Goal: Find specific page/section: Find specific page/section

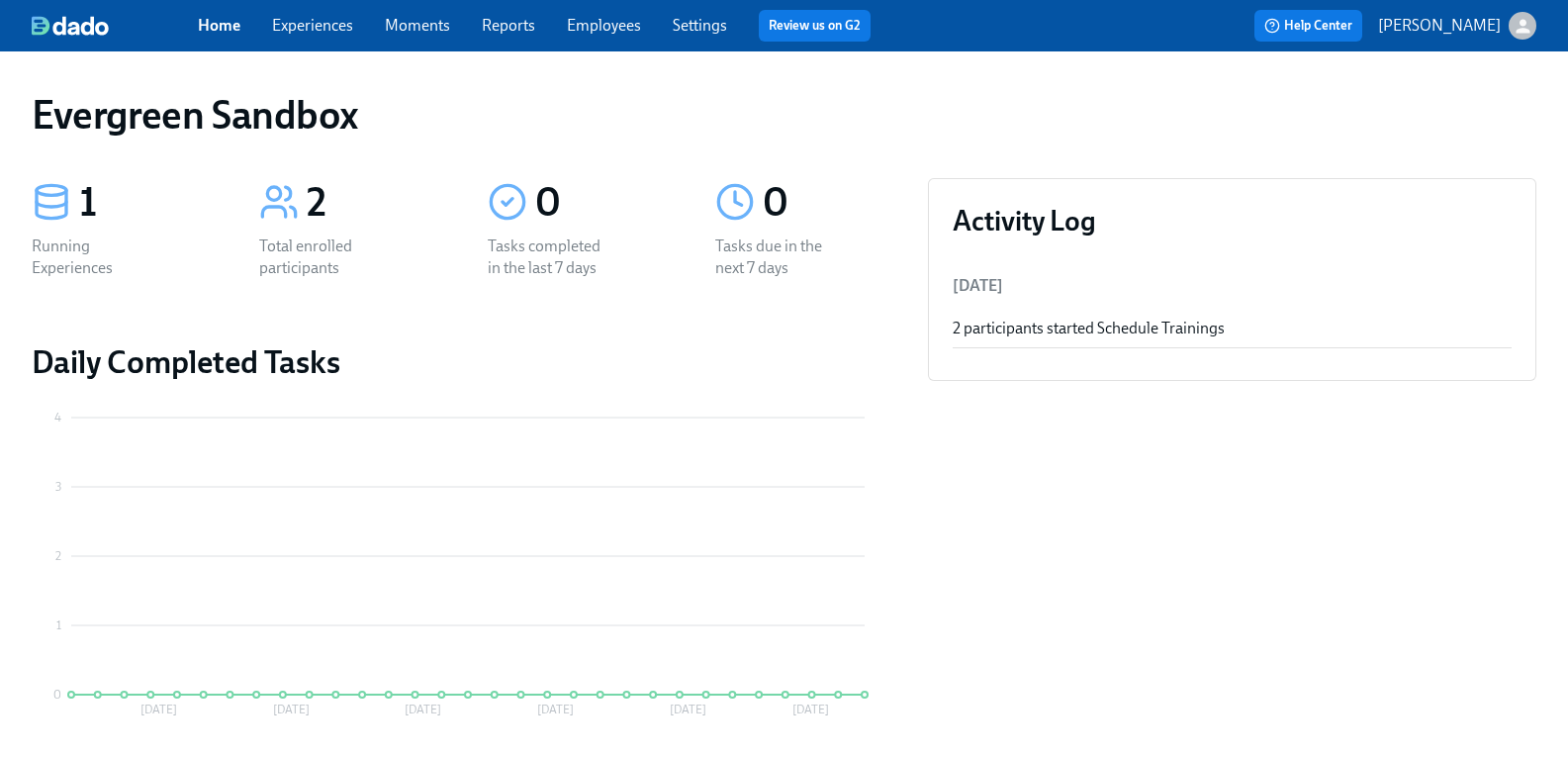
click at [1512, 16] on icon "button" at bounding box center [1522, 26] width 21 height 21
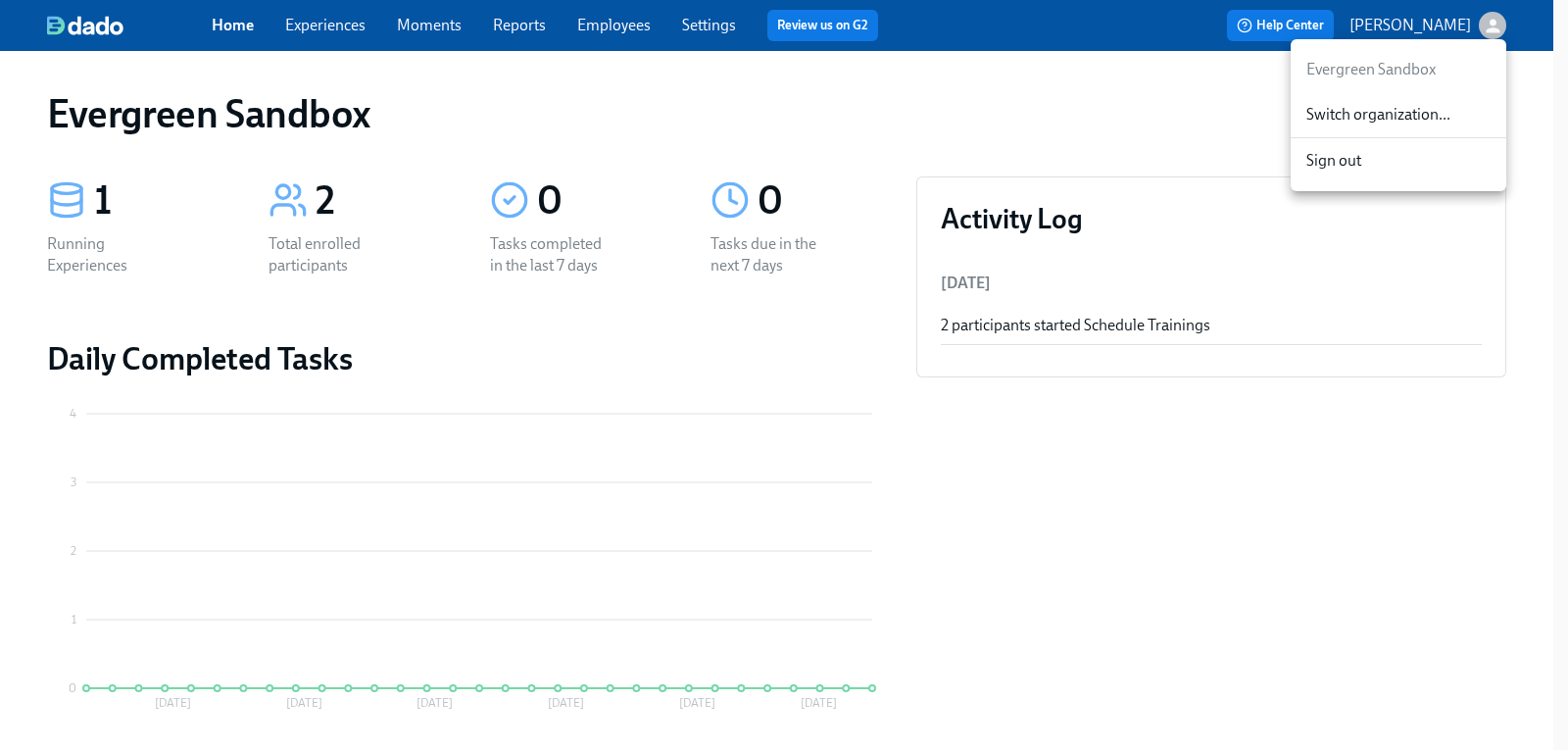
click at [1418, 113] on span "Switch organization..." at bounding box center [1399, 115] width 185 height 22
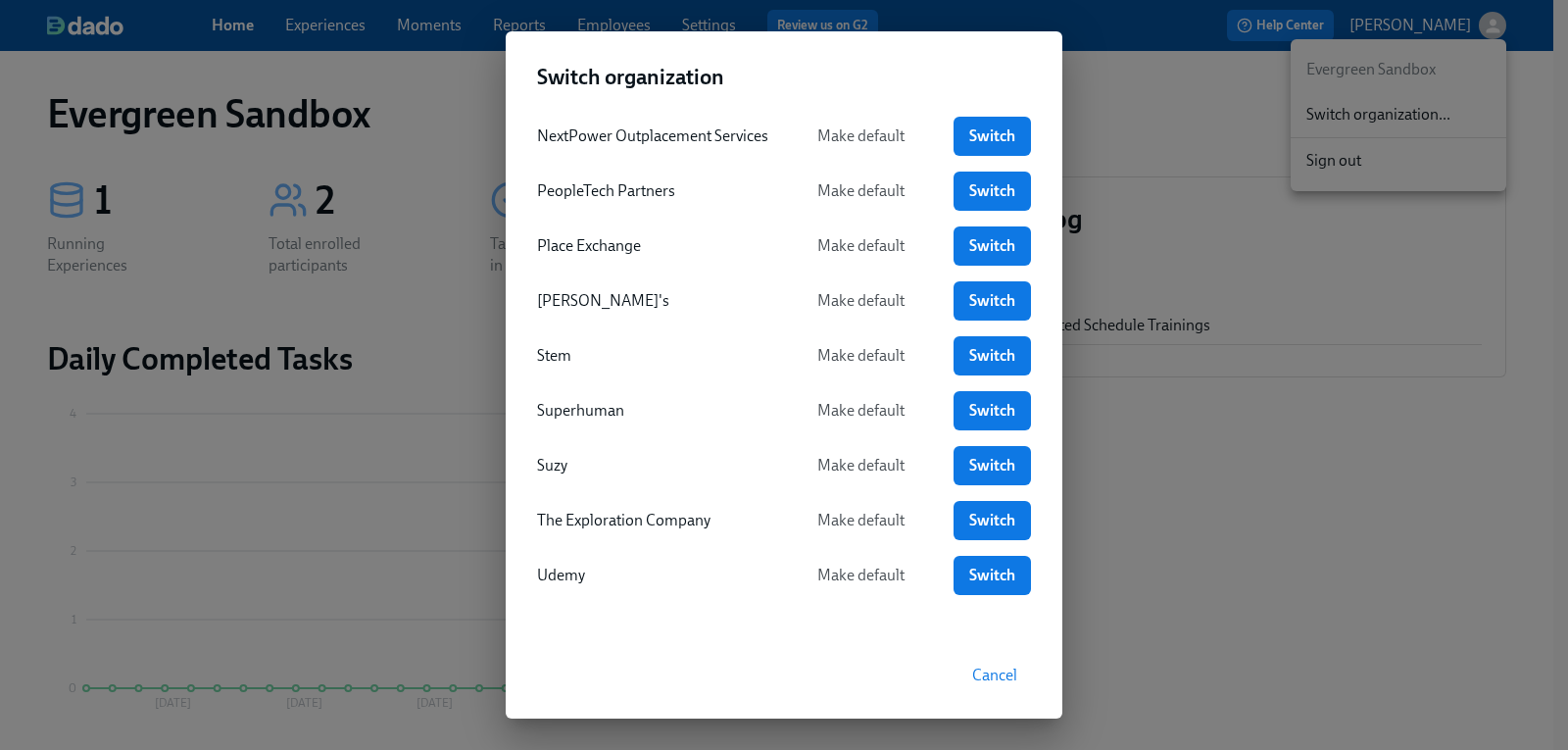
scroll to position [778, 0]
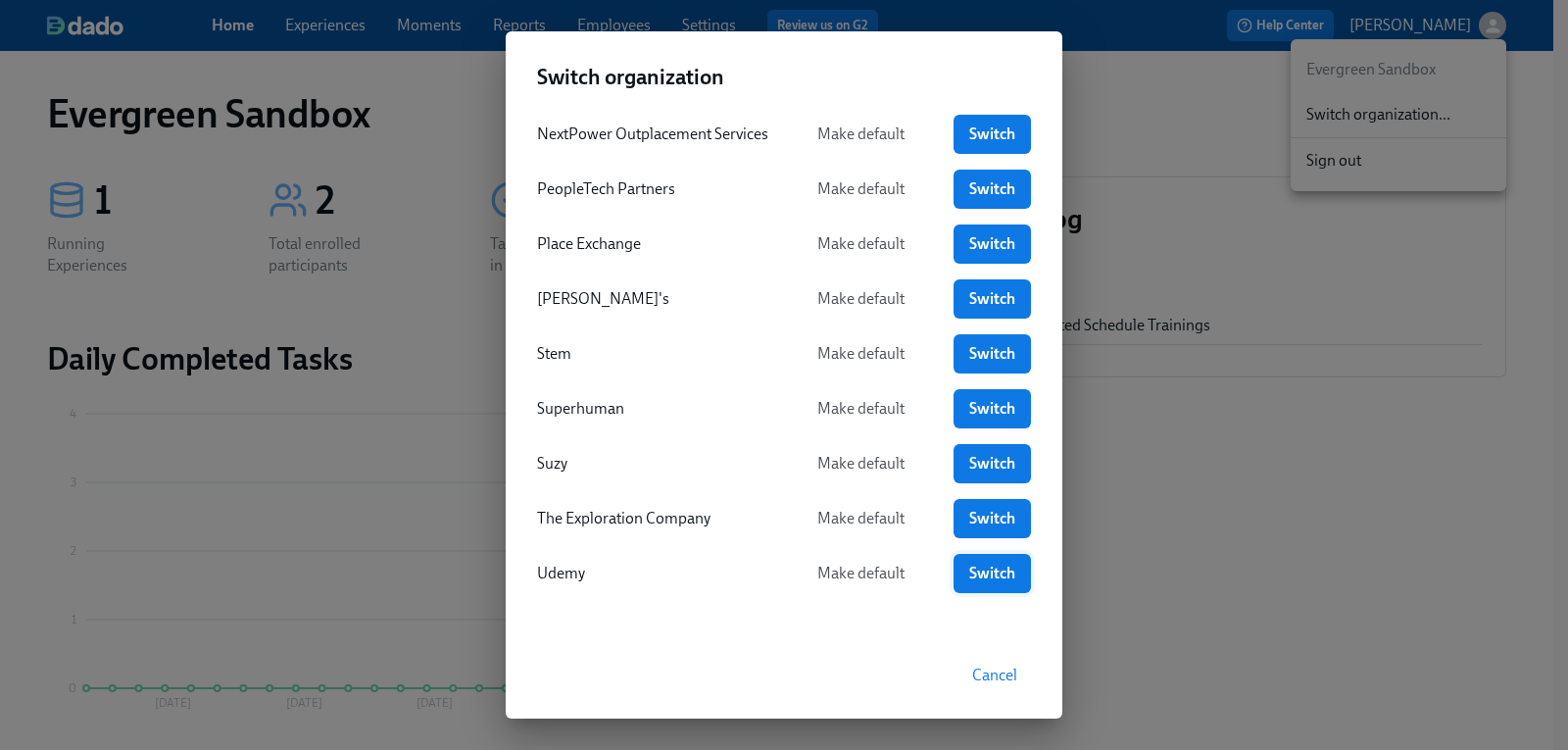
click at [994, 568] on span "Switch" at bounding box center [991, 574] width 50 height 20
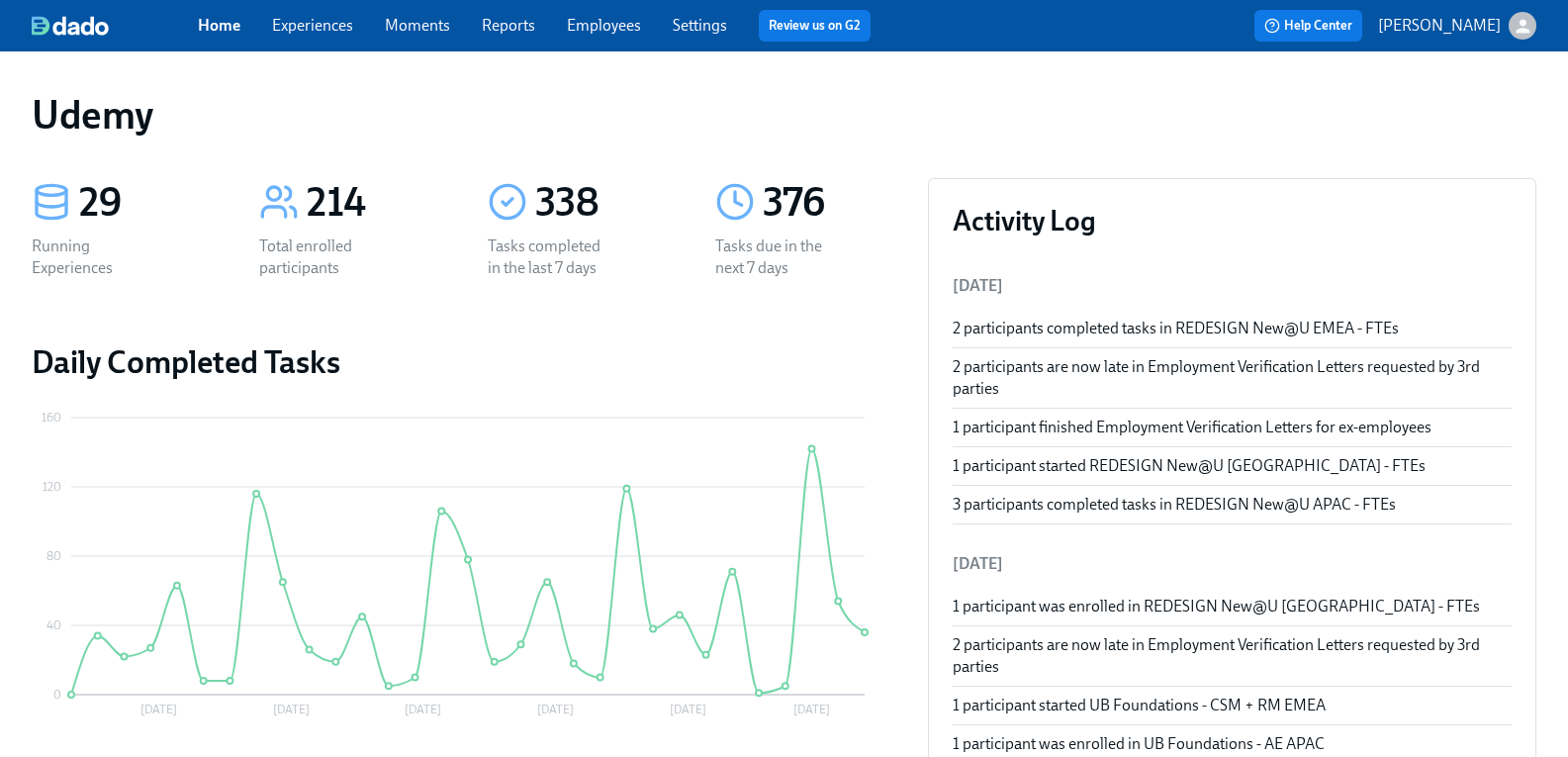
click at [619, 28] on link "Employees" at bounding box center [604, 25] width 74 height 19
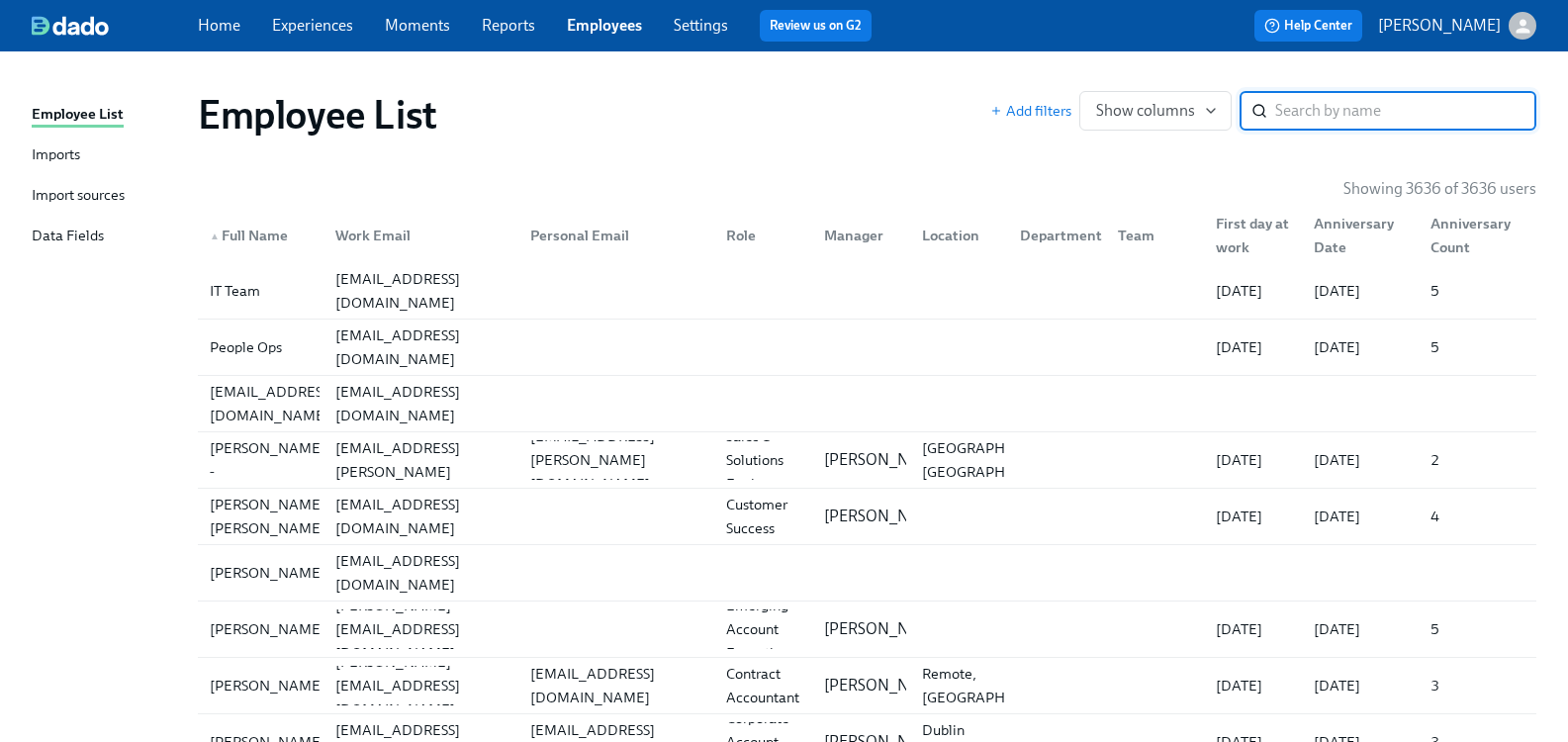
click at [1320, 107] on input "search" at bounding box center [1405, 111] width 261 height 40
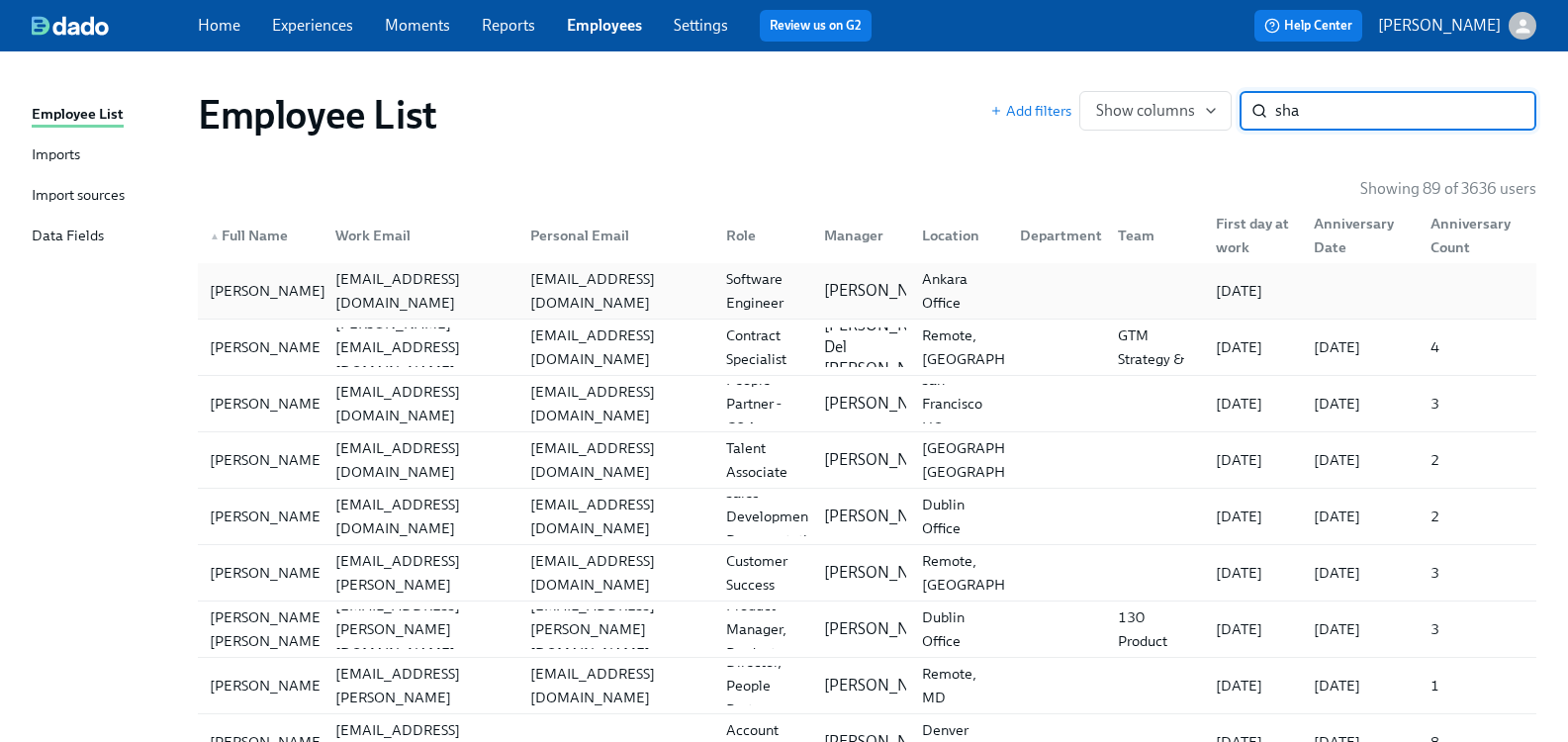
type input "sha"
click at [270, 294] on div "[PERSON_NAME]" at bounding box center [267, 291] width 132 height 24
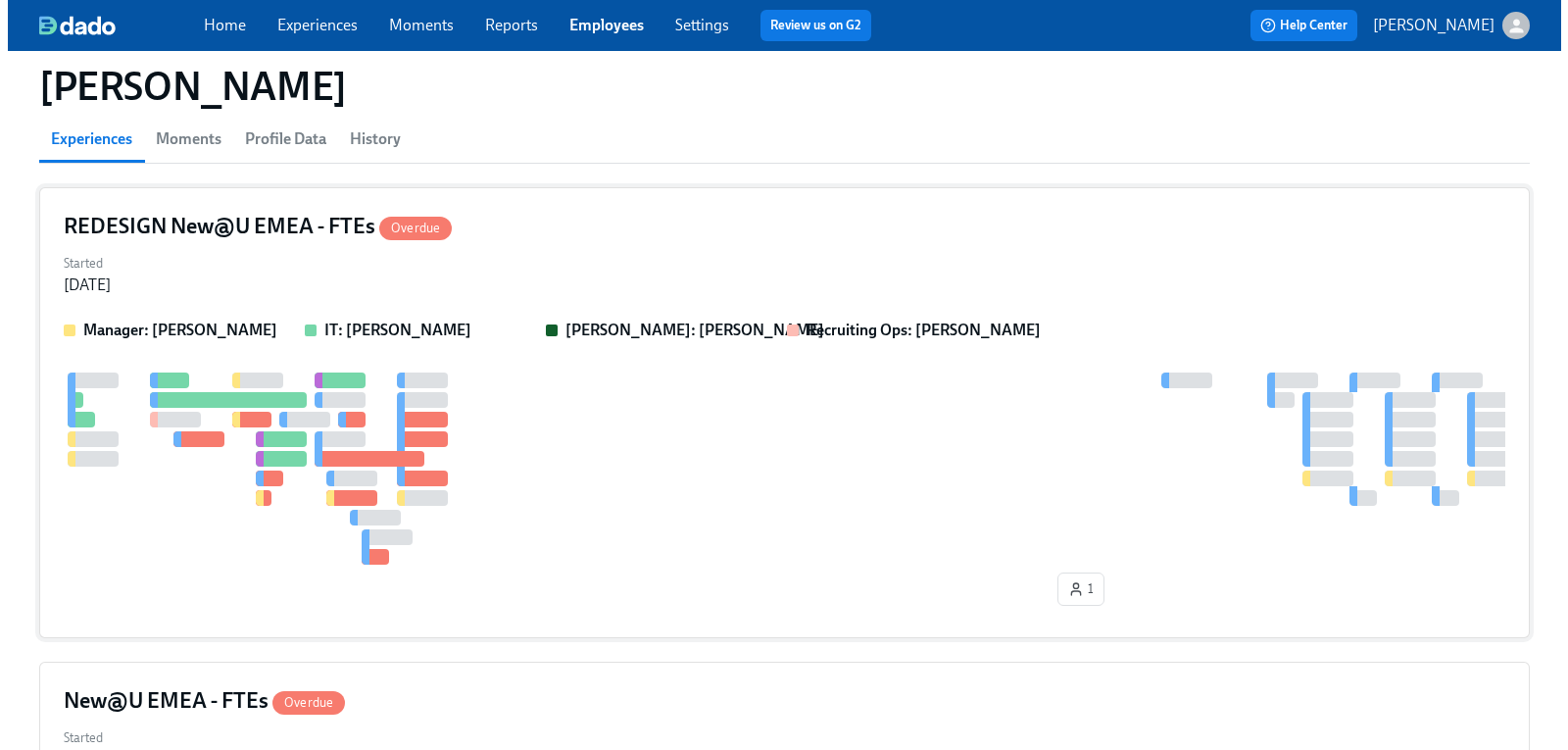
scroll to position [196, 0]
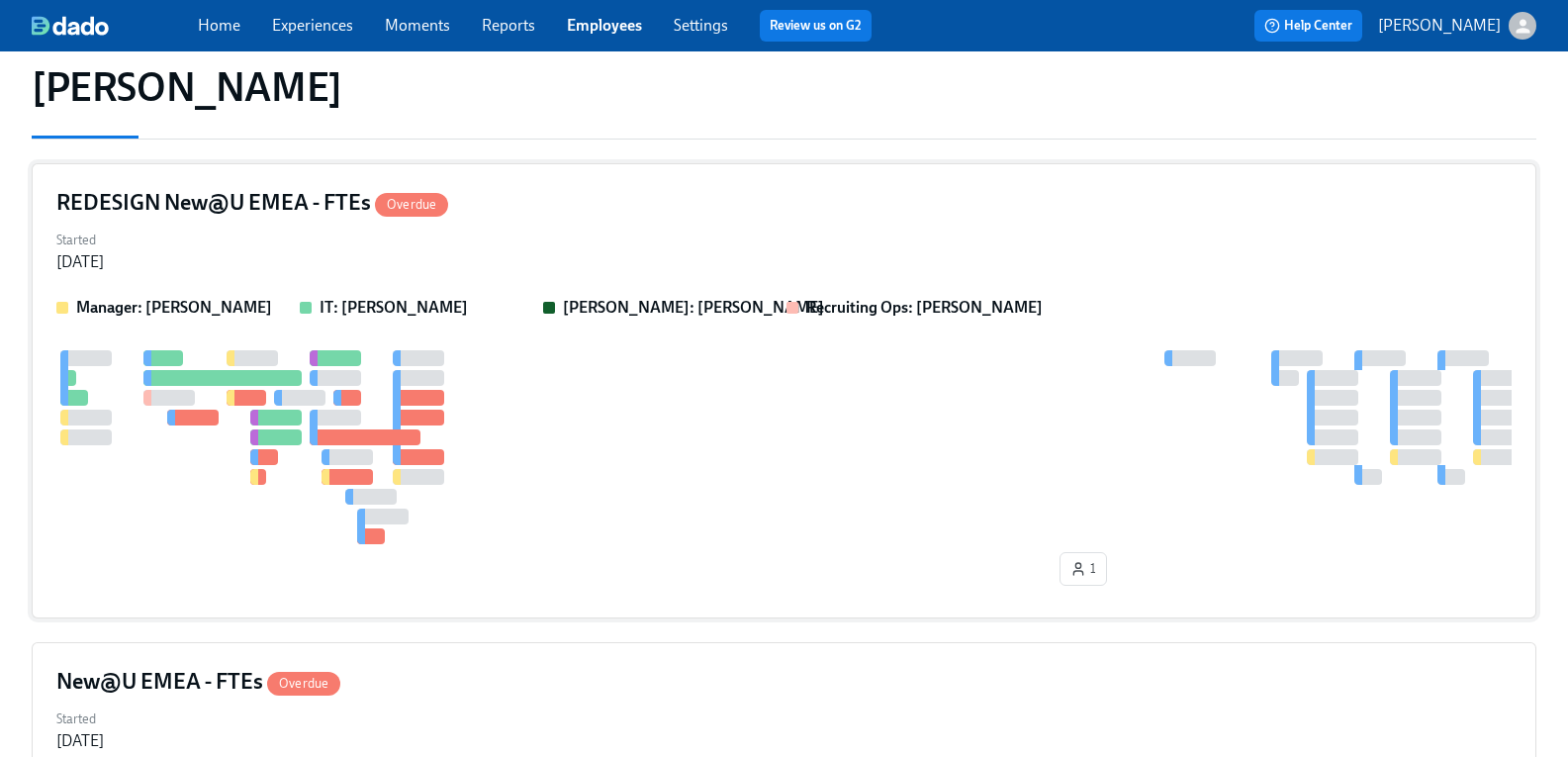
click at [237, 201] on h4 "REDESIGN New@U EMEA - FTEs Overdue" at bounding box center [252, 203] width 392 height 30
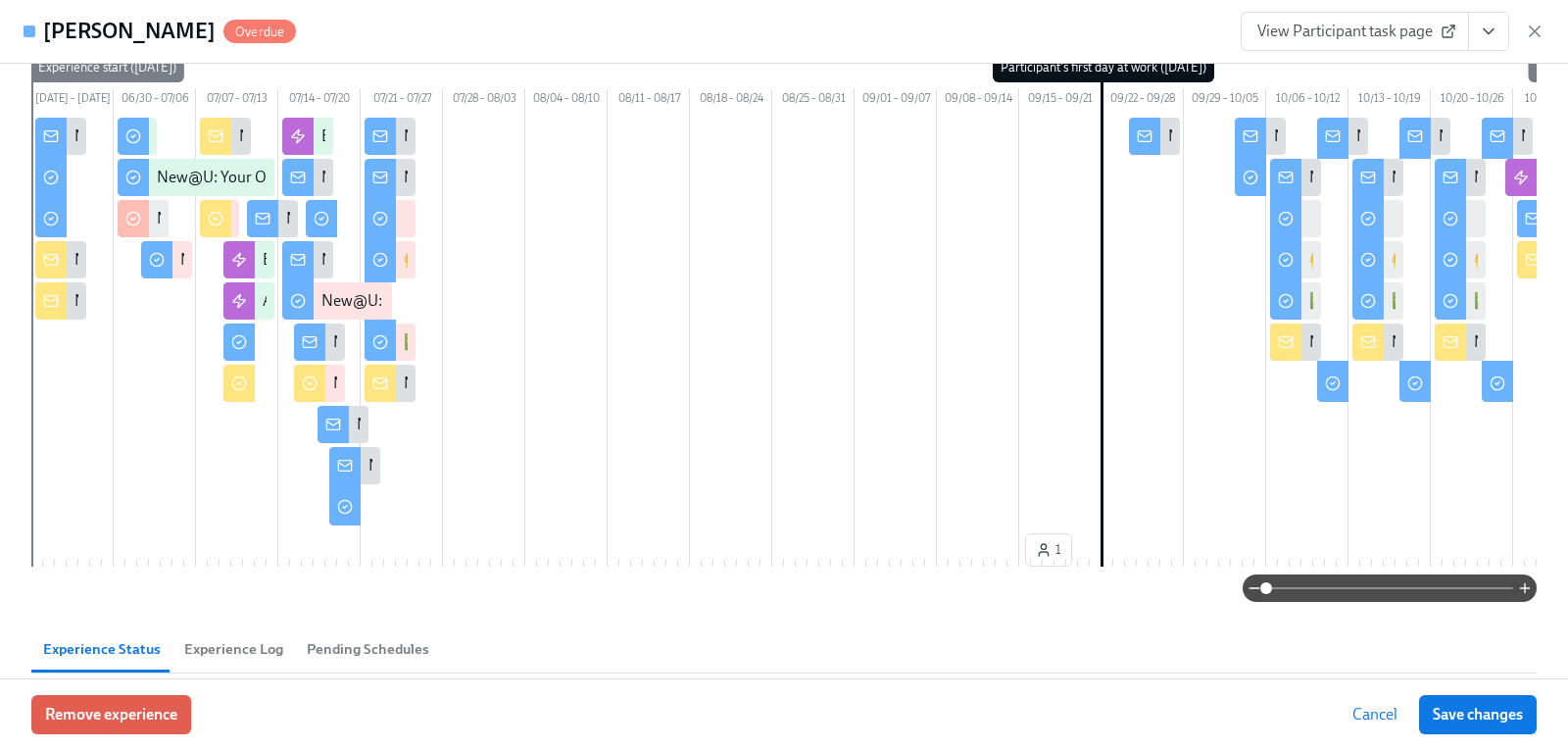
scroll to position [0, 0]
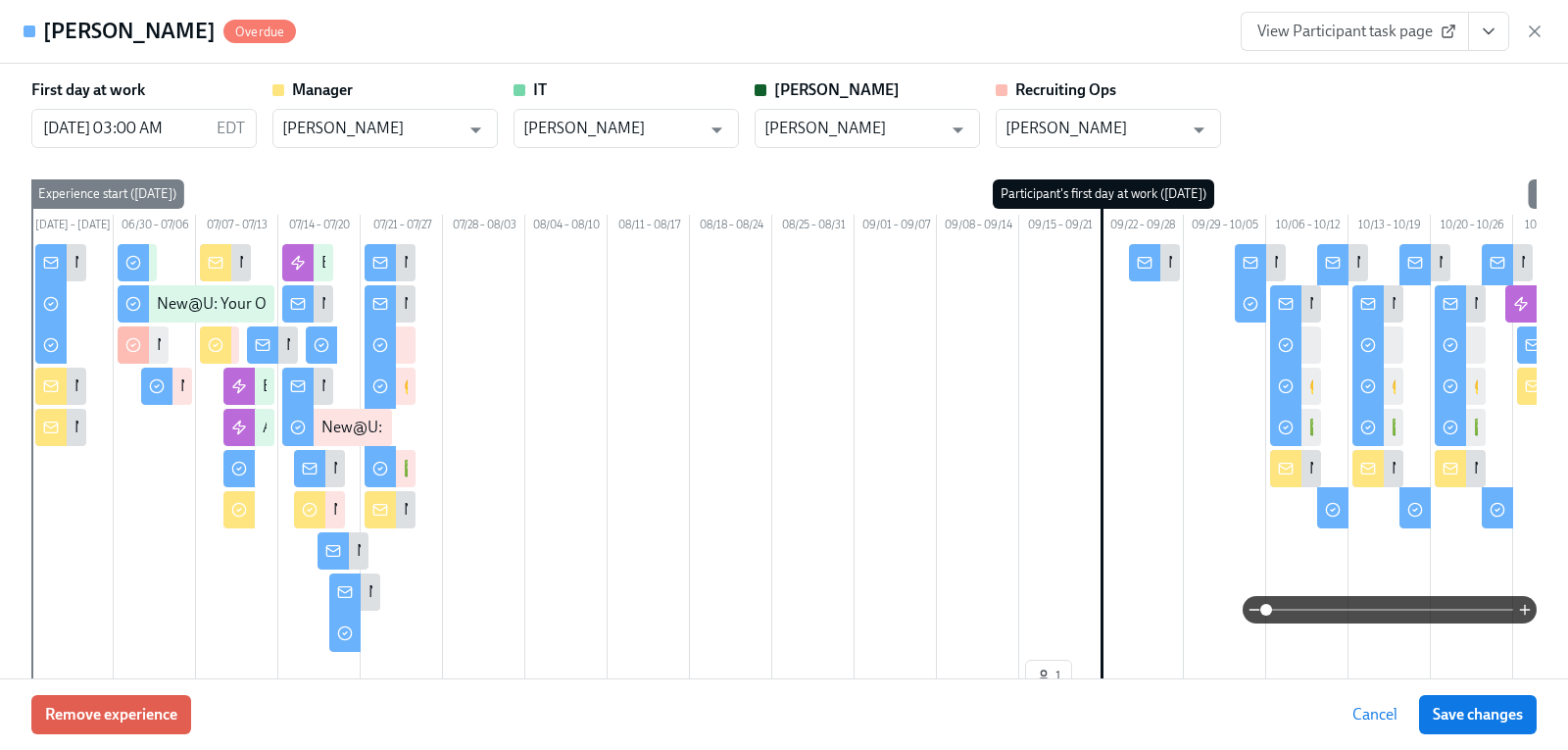
click at [1323, 604] on span at bounding box center [1389, 609] width 247 height 28
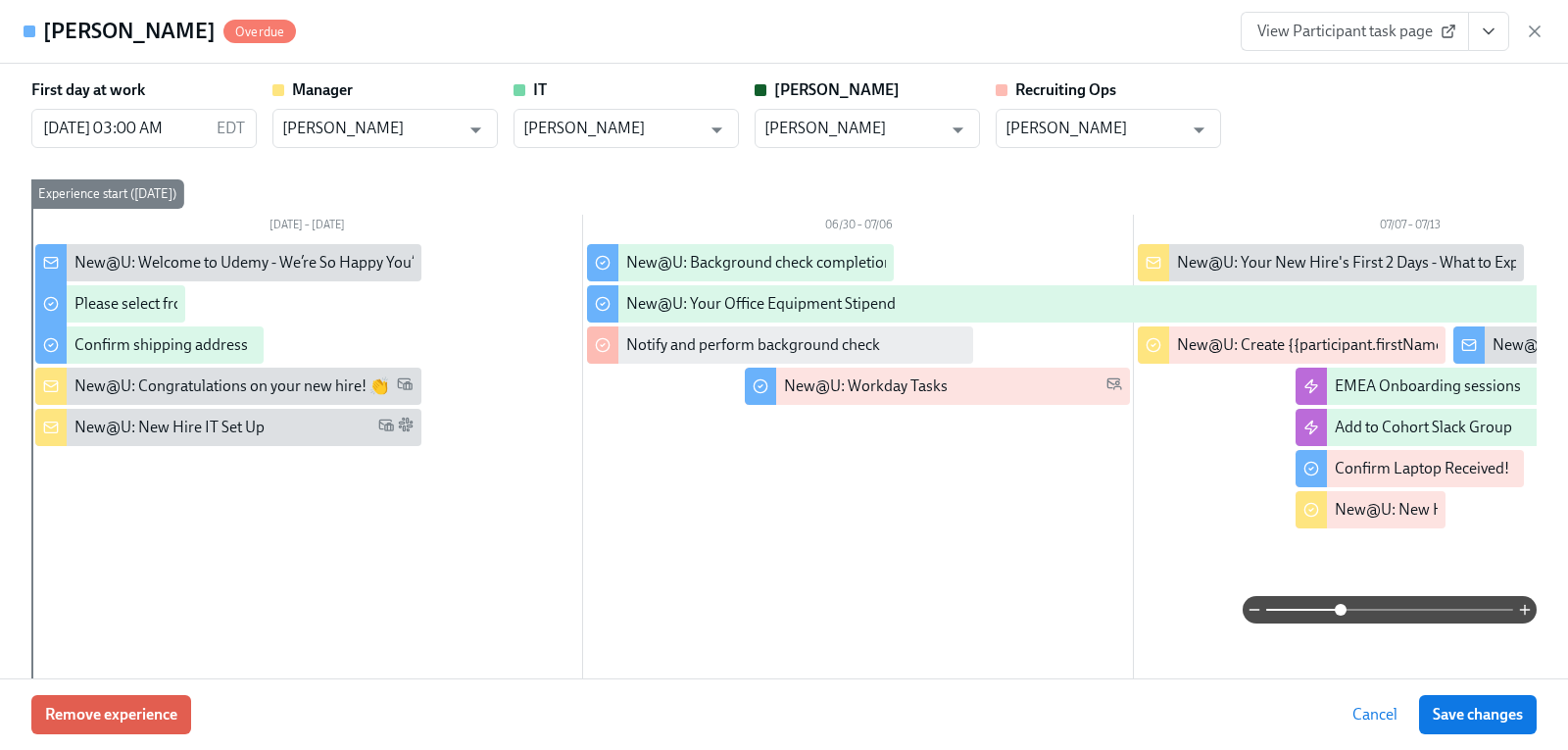
drag, startPoint x: 1451, startPoint y: 158, endPoint x: 1240, endPoint y: 165, distance: 211.1
click at [1240, 165] on div "First day at work [DATE] 03:00 AM EDT ​ Manager [PERSON_NAME] ​ IT [PERSON_NAME…" at bounding box center [784, 404] width 1505 height 649
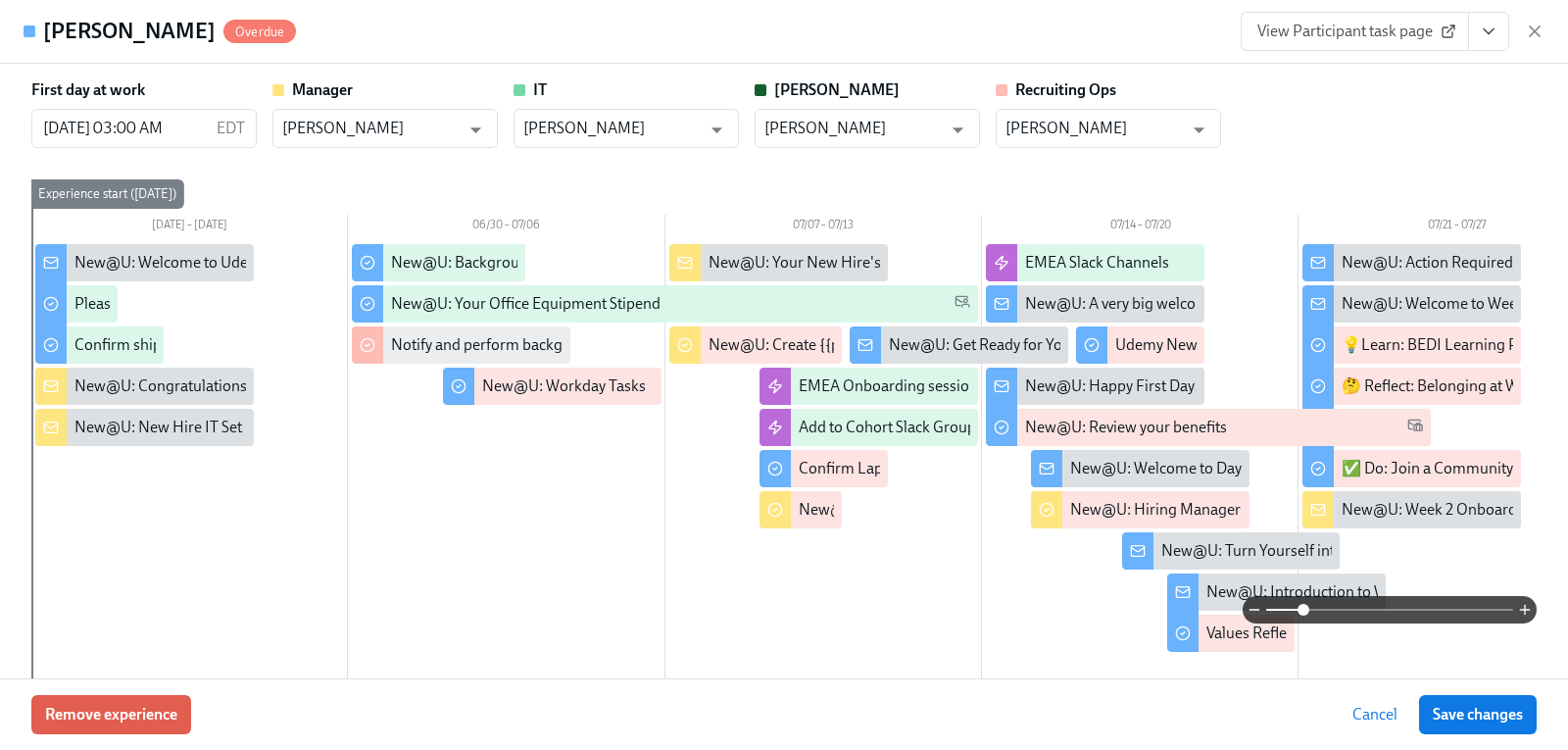
drag, startPoint x: 1329, startPoint y: 606, endPoint x: 1287, endPoint y: 606, distance: 42.0
click at [1298, 606] on span at bounding box center [1304, 609] width 12 height 12
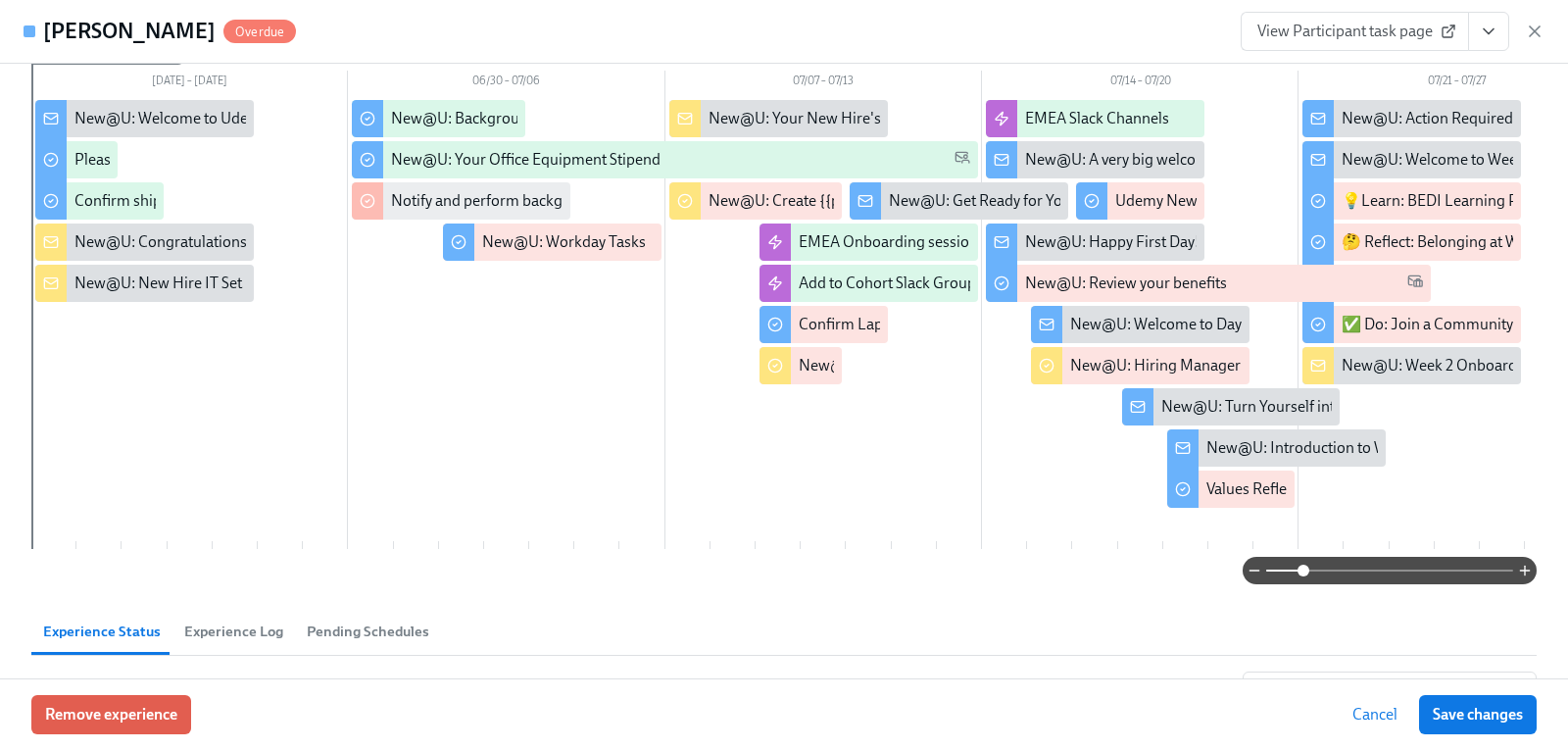
scroll to position [294, 0]
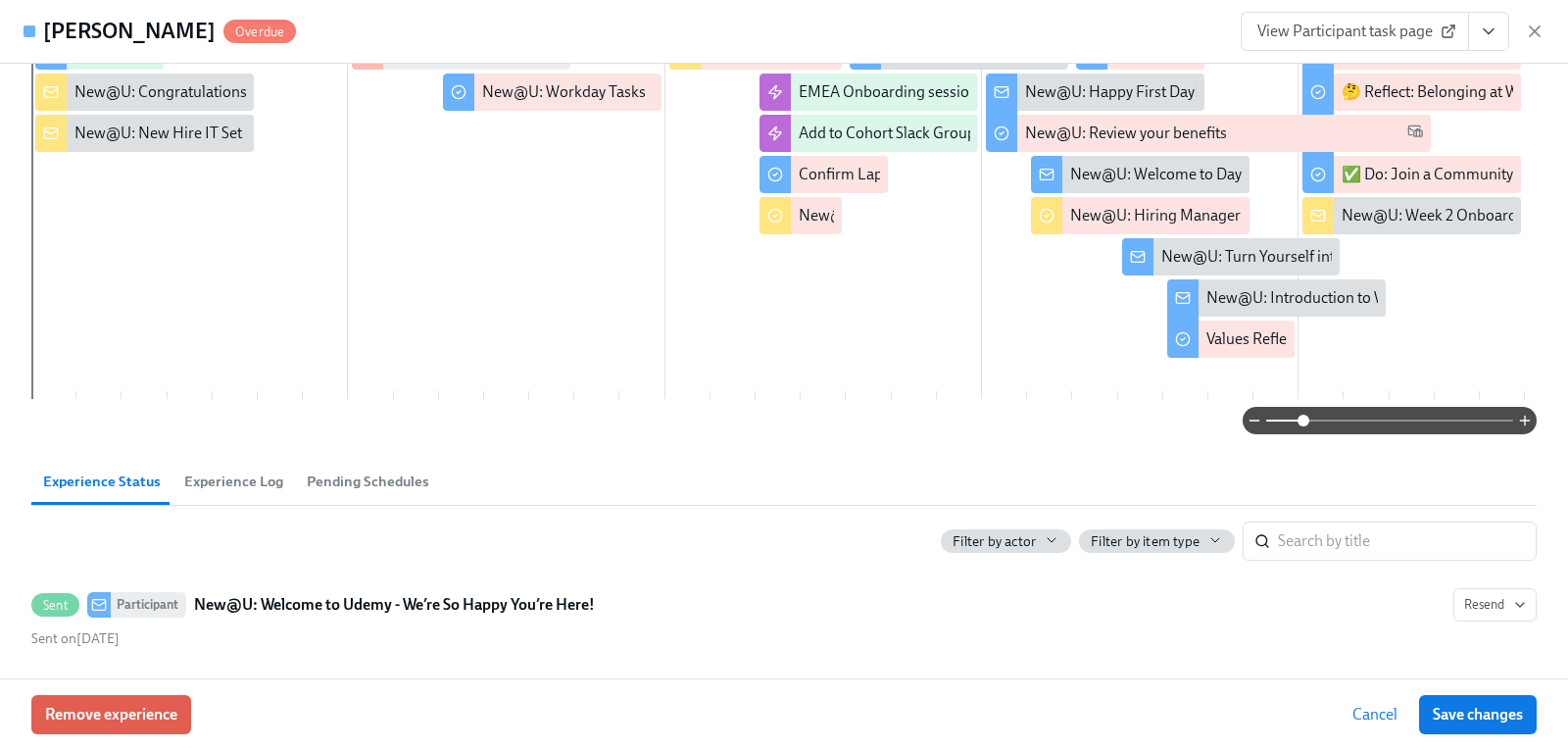
click at [275, 492] on span "Experience Log" at bounding box center [234, 482] width 99 height 23
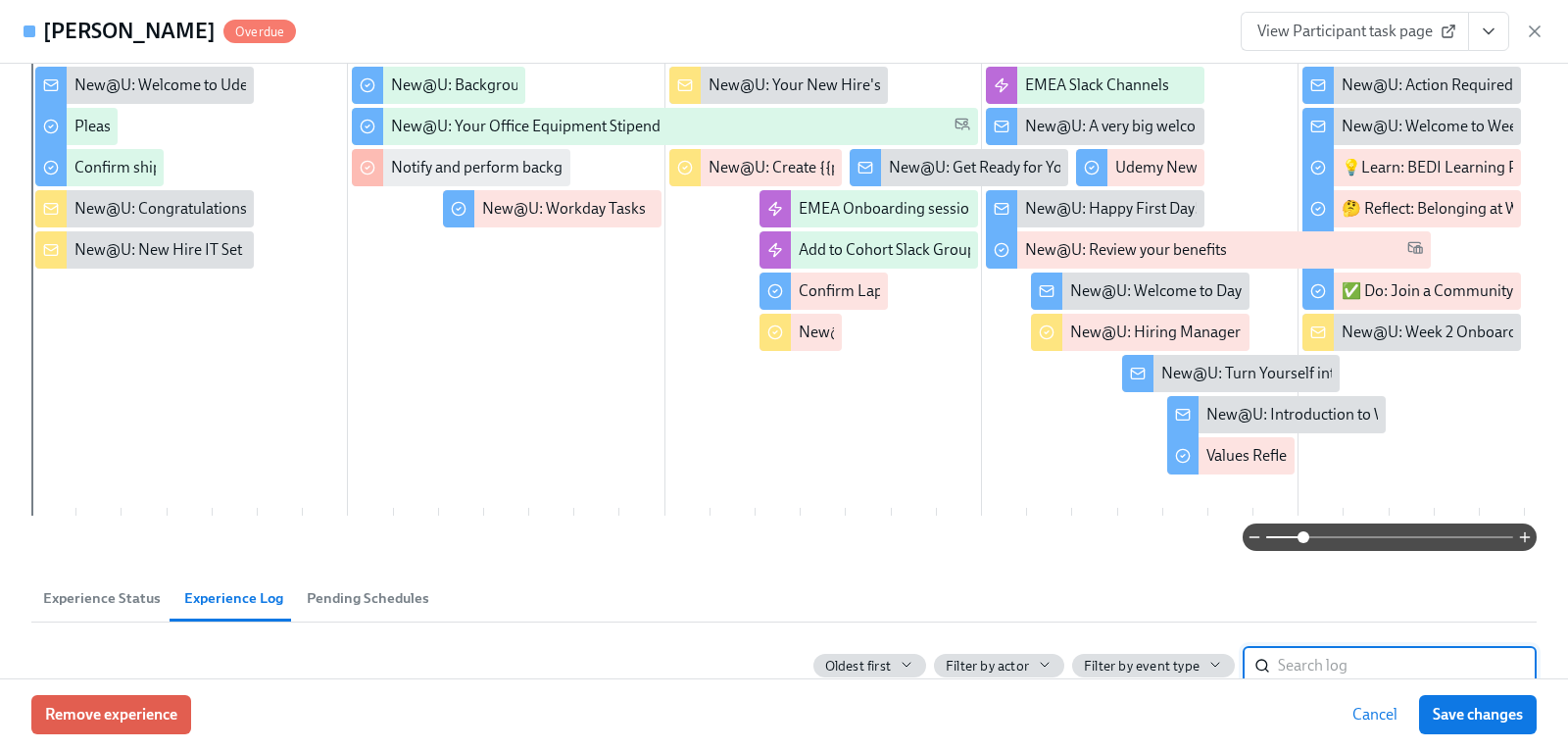
scroll to position [0, 0]
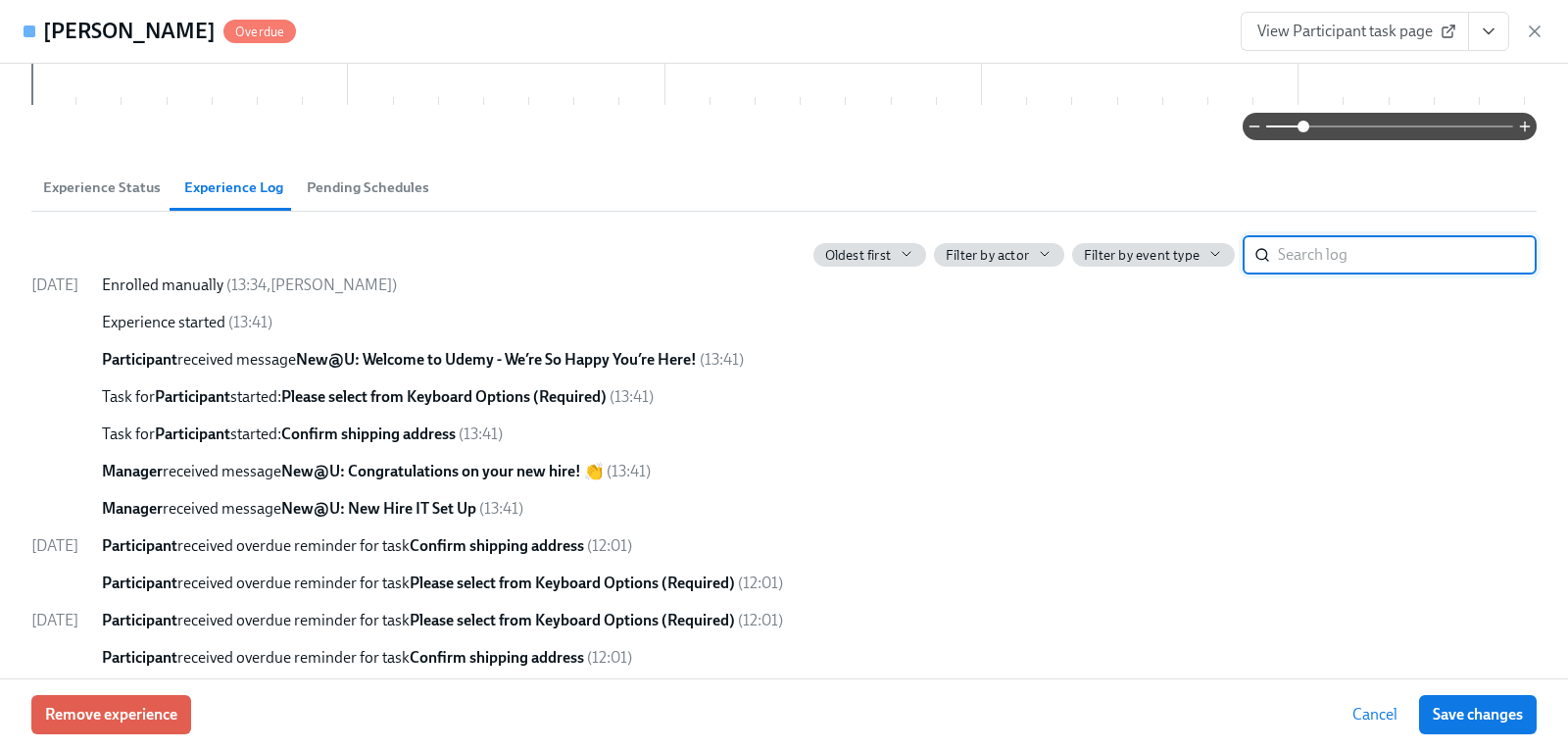
click at [354, 194] on span "Pending Schedules" at bounding box center [367, 188] width 123 height 23
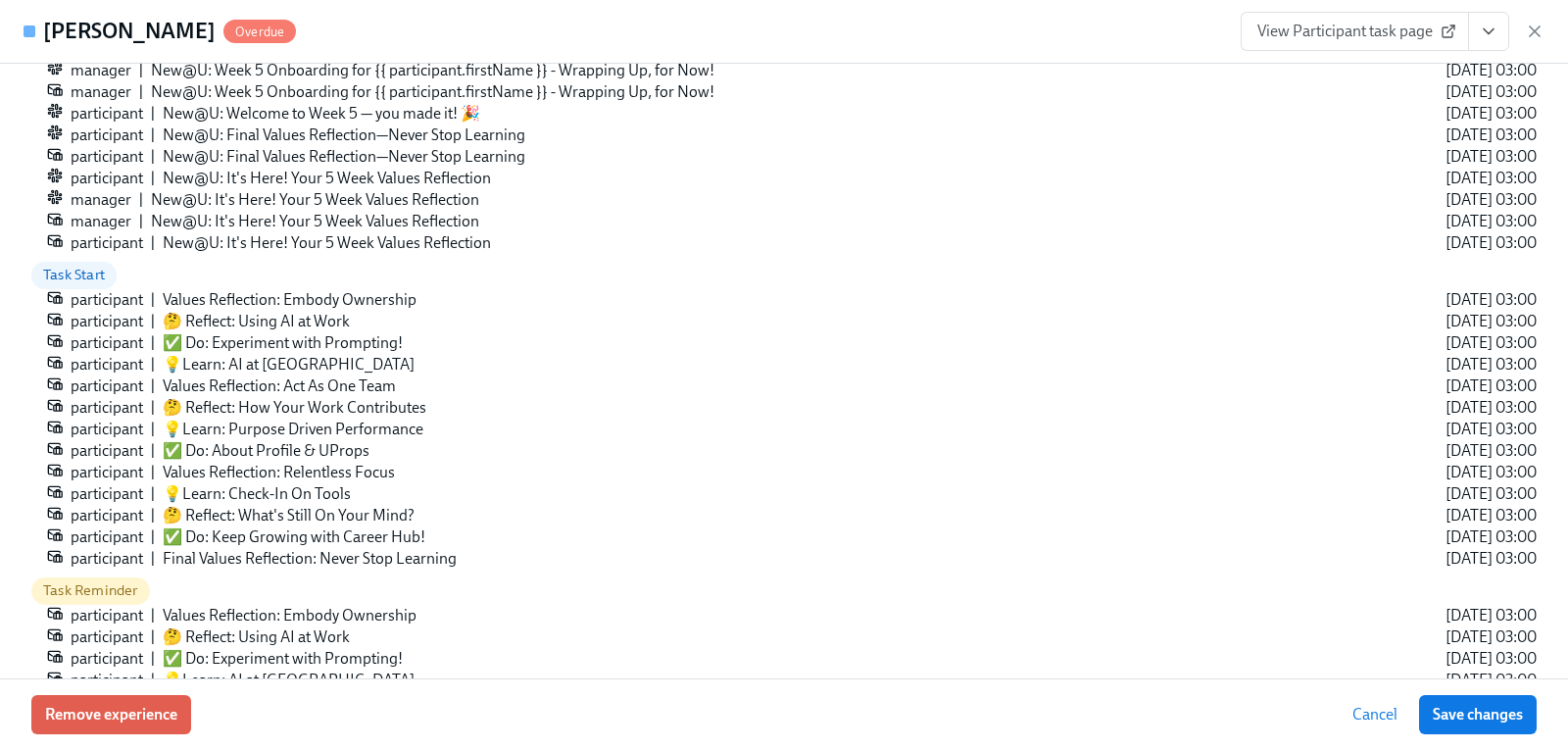
scroll to position [883, 0]
